Goal: Task Accomplishment & Management: Use online tool/utility

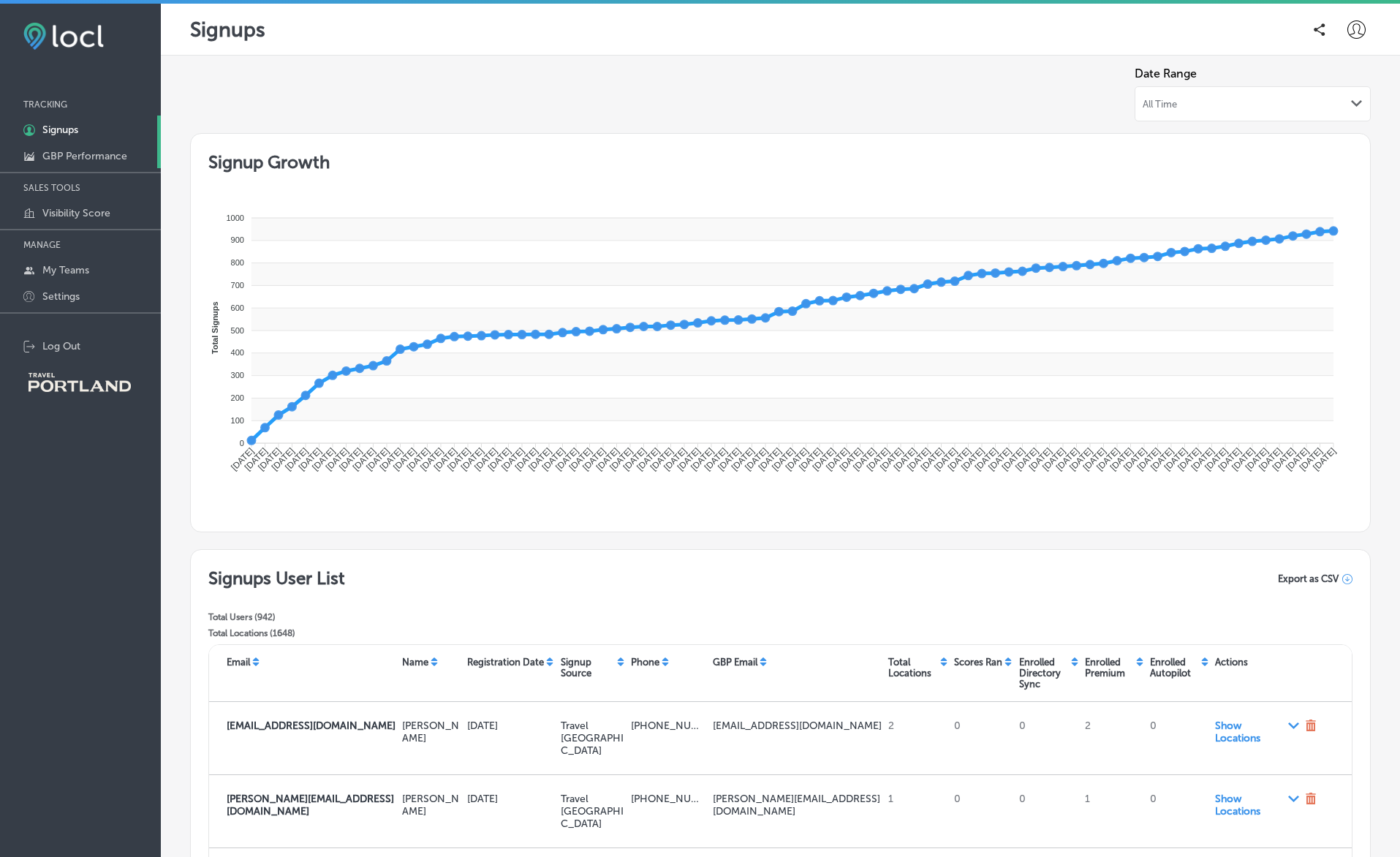
click at [90, 159] on p "GBP Performance" at bounding box center [85, 156] width 85 height 13
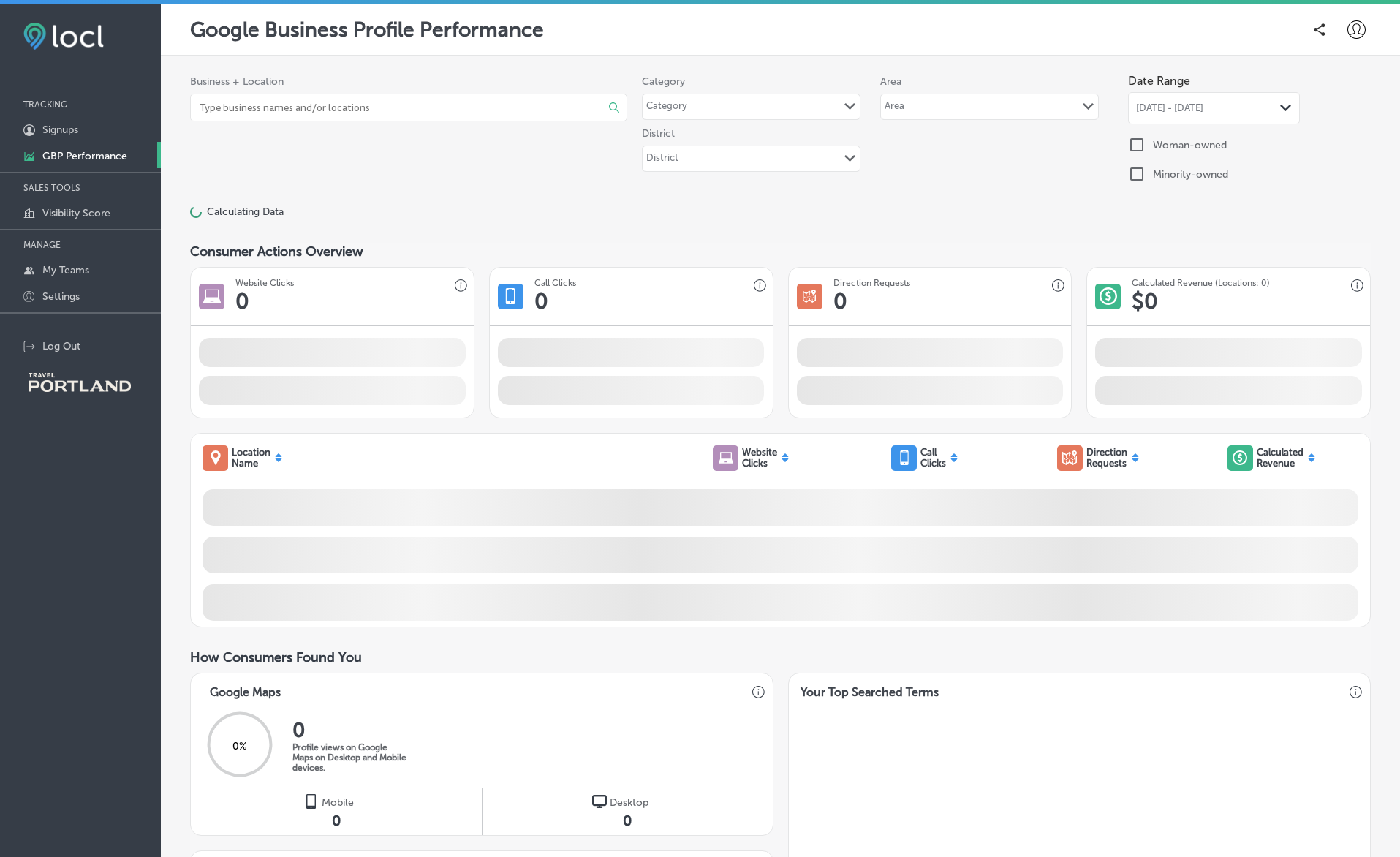
click at [237, 109] on input at bounding box center [388, 107] width 380 height 26
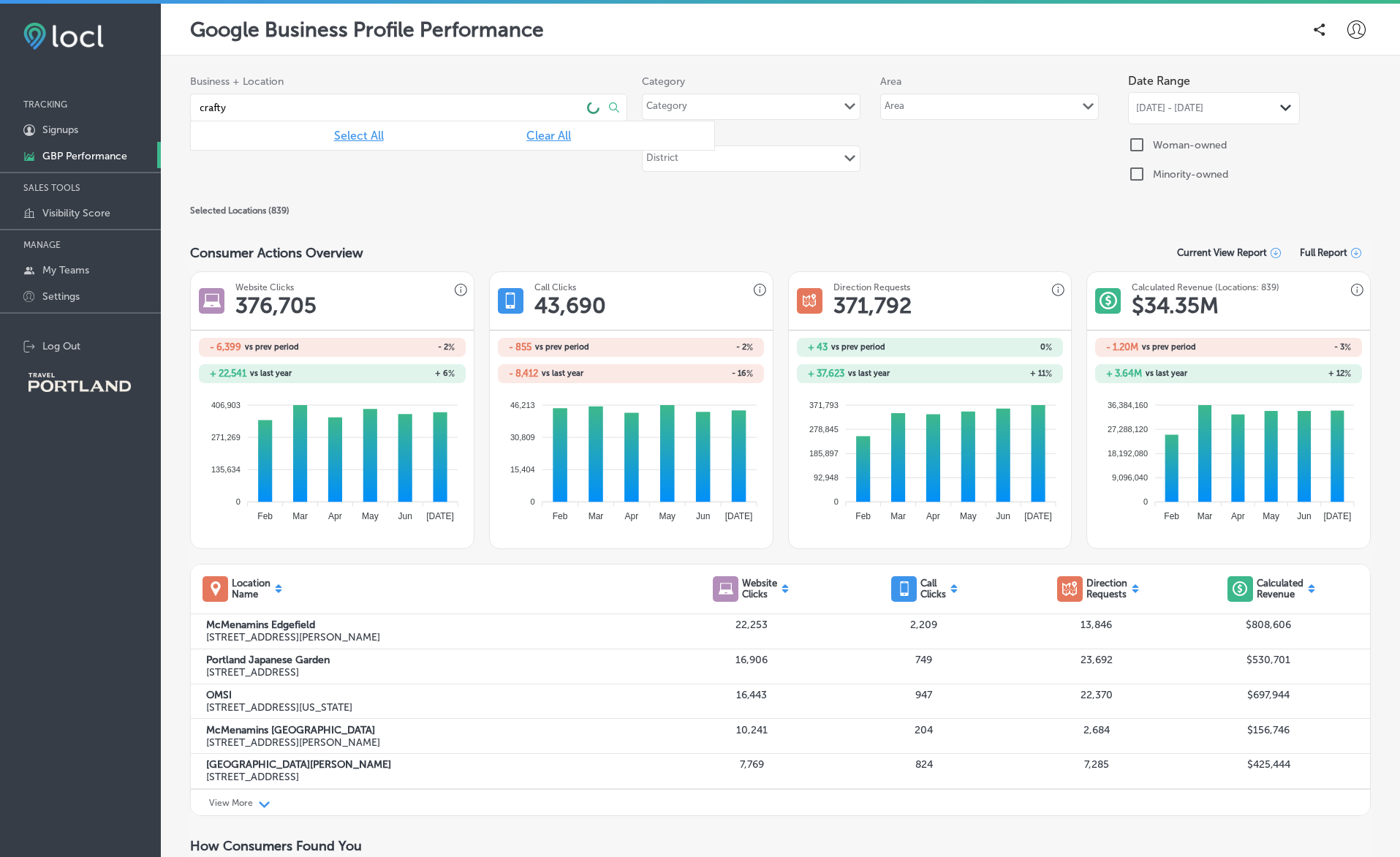
type input "crafty"
